Goal: Task Accomplishment & Management: Manage account settings

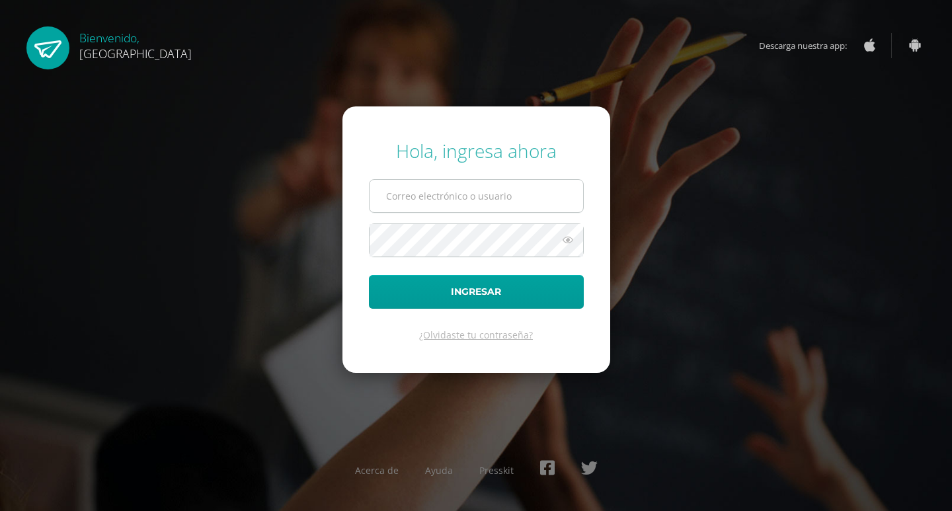
type input "benavente.andreagab@gmail.com"
click at [369, 275] on button "Ingresar" at bounding box center [476, 292] width 215 height 34
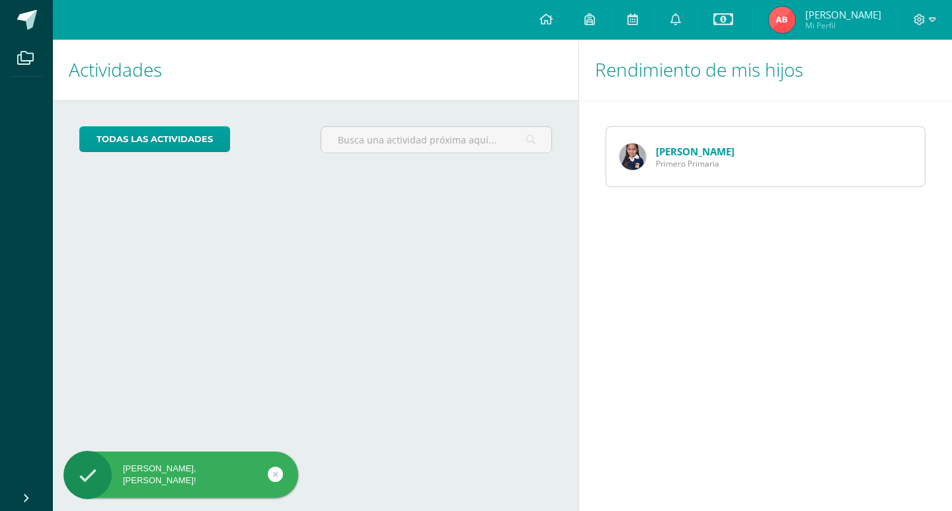
click at [937, 16] on div at bounding box center [925, 20] width 54 height 40
click at [933, 19] on icon at bounding box center [932, 20] width 7 height 12
click at [873, 95] on span "Cerrar sesión" at bounding box center [891, 90] width 60 height 13
